Goal: Task Accomplishment & Management: Use online tool/utility

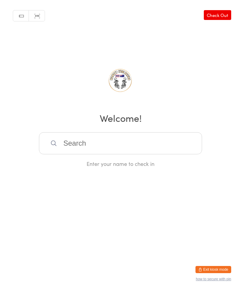
click at [61, 152] on input "search" at bounding box center [120, 143] width 163 height 22
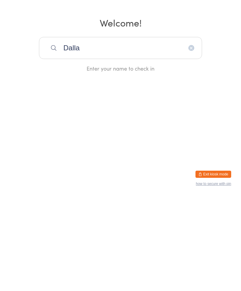
type input "[GEOGRAPHIC_DATA]"
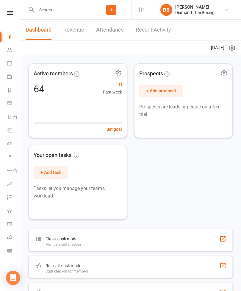
click at [10, 12] on icon at bounding box center [10, 13] width 6 height 4
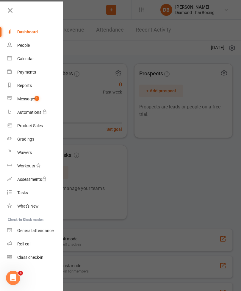
click at [10, 12] on icon at bounding box center [10, 10] width 8 height 8
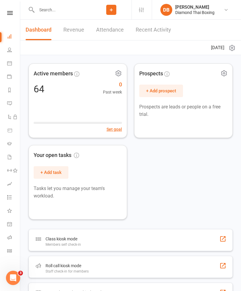
click at [9, 12] on icon at bounding box center [10, 13] width 6 height 4
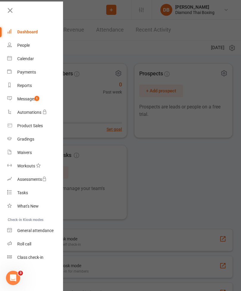
click at [24, 232] on div "General attendance" at bounding box center [35, 230] width 36 height 5
